Goal: Task Accomplishment & Management: Complete application form

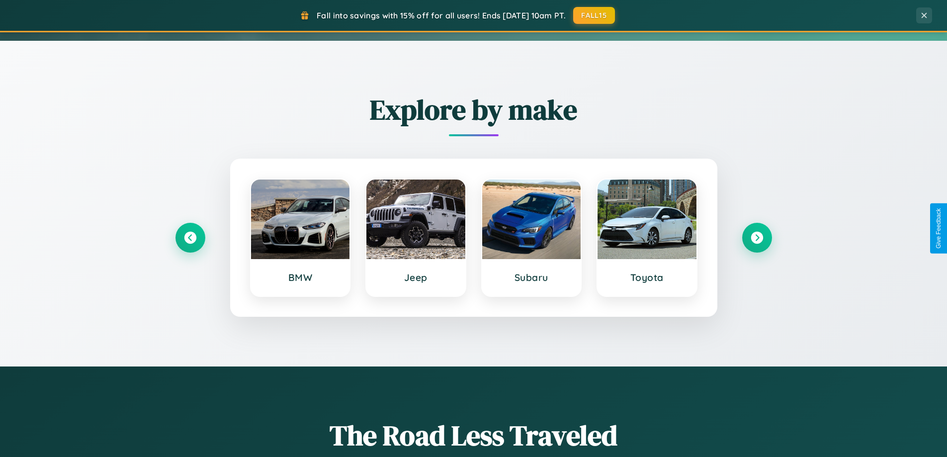
scroll to position [684, 0]
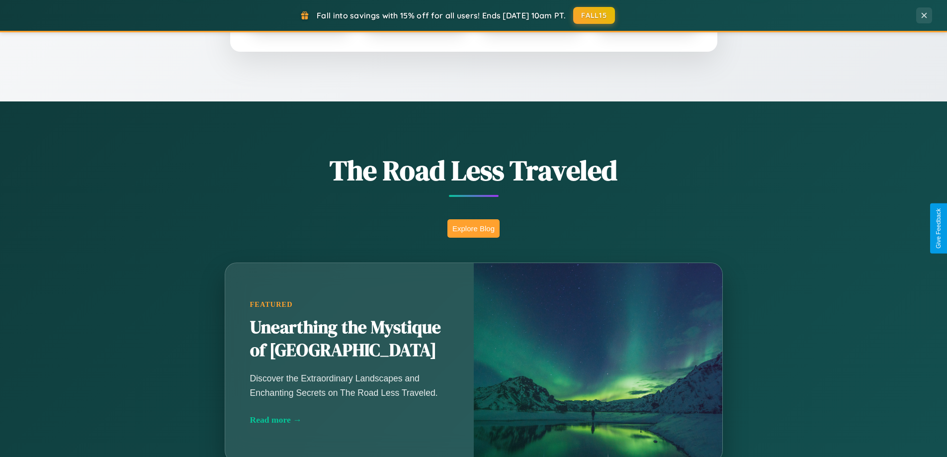
click at [473, 228] on button "Explore Blog" at bounding box center [473, 228] width 52 height 18
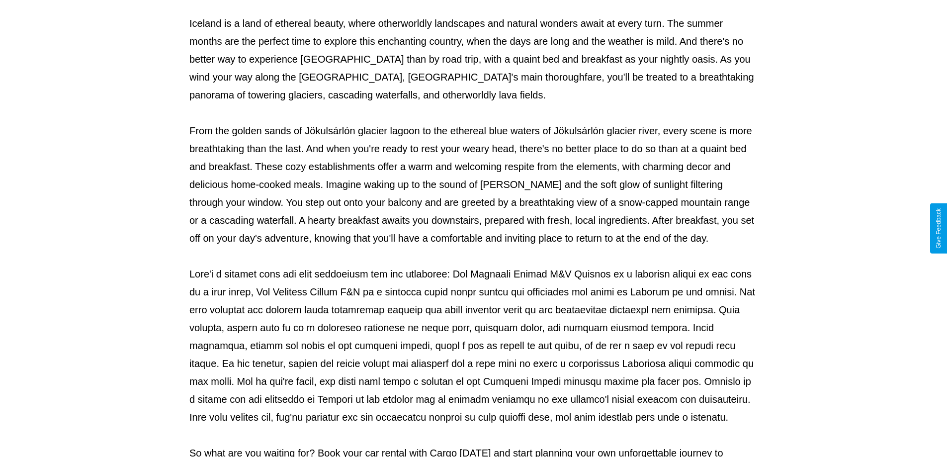
scroll to position [322, 0]
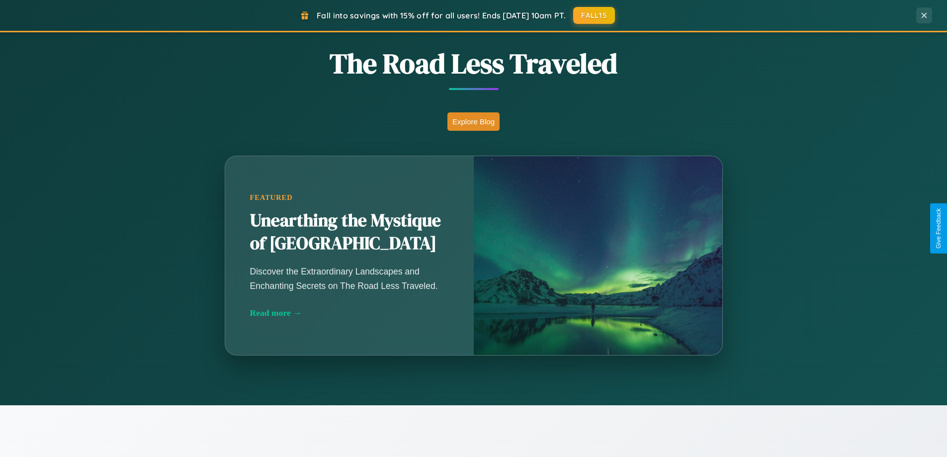
scroll to position [1597, 0]
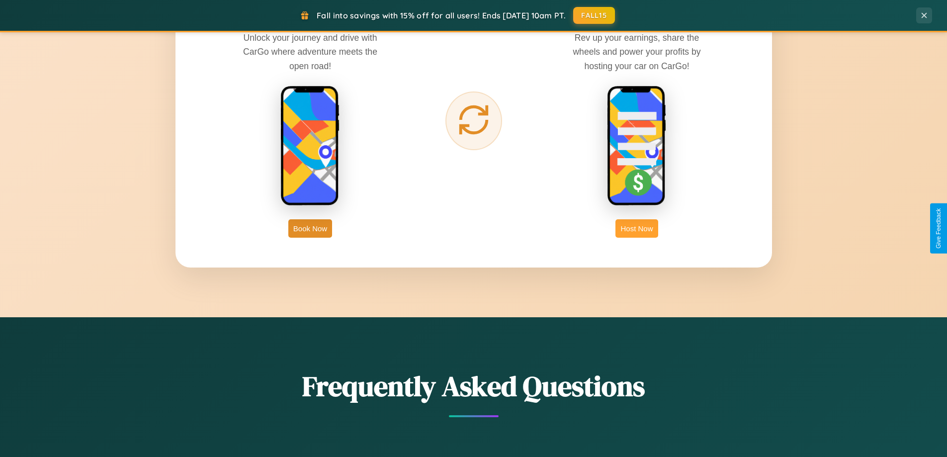
click at [637, 228] on button "Host Now" at bounding box center [636, 228] width 42 height 18
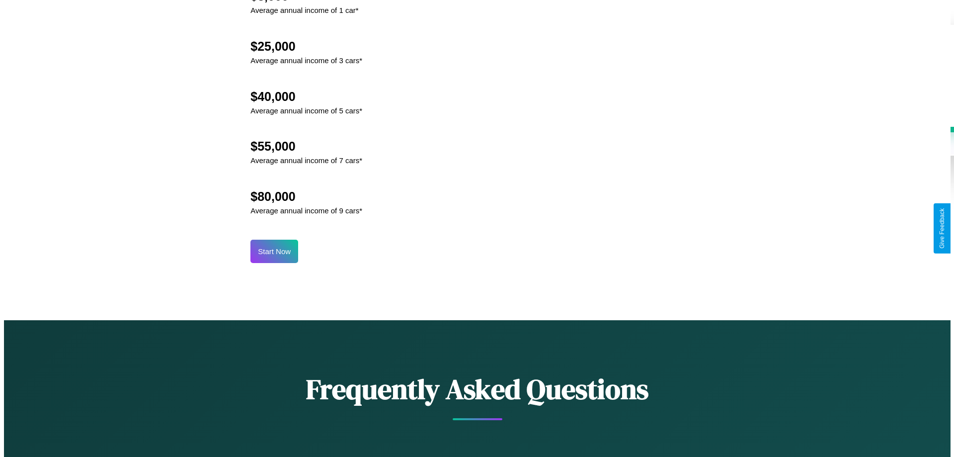
scroll to position [1036, 0]
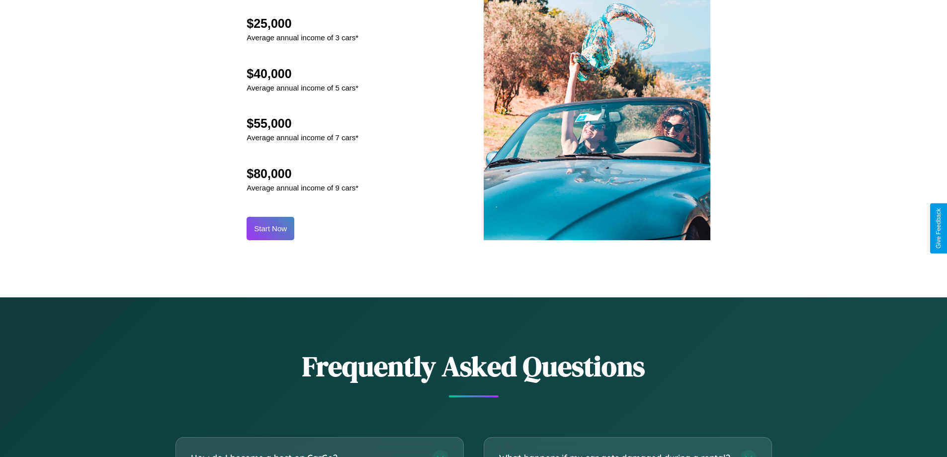
click at [270, 228] on button "Start Now" at bounding box center [271, 228] width 48 height 23
